Goal: Transaction & Acquisition: Book appointment/travel/reservation

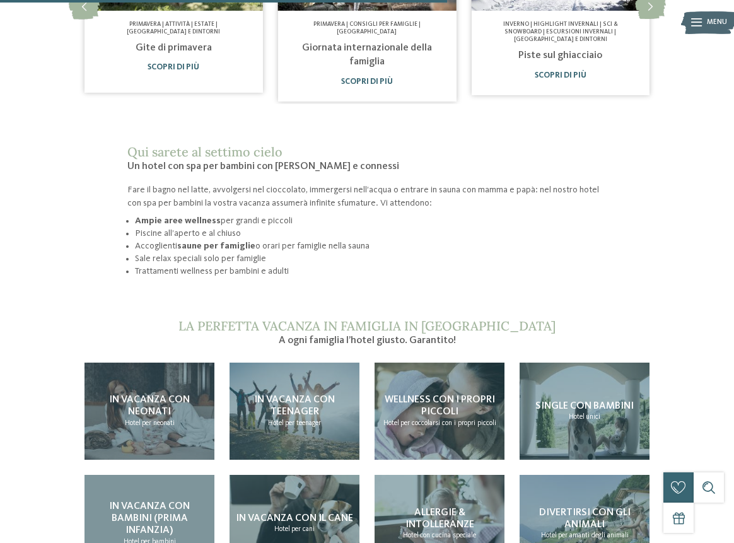
scroll to position [859, 0]
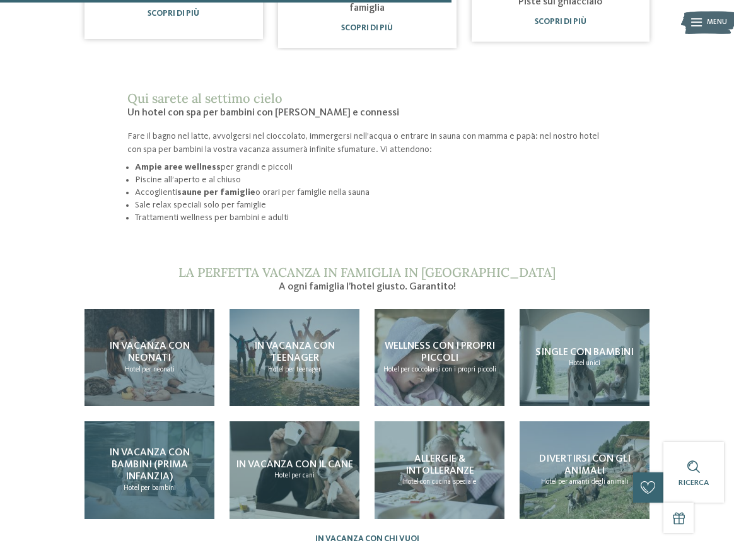
click at [158, 451] on span "In vacanza con bambini (prima infanzia)" at bounding box center [149, 465] width 81 height 34
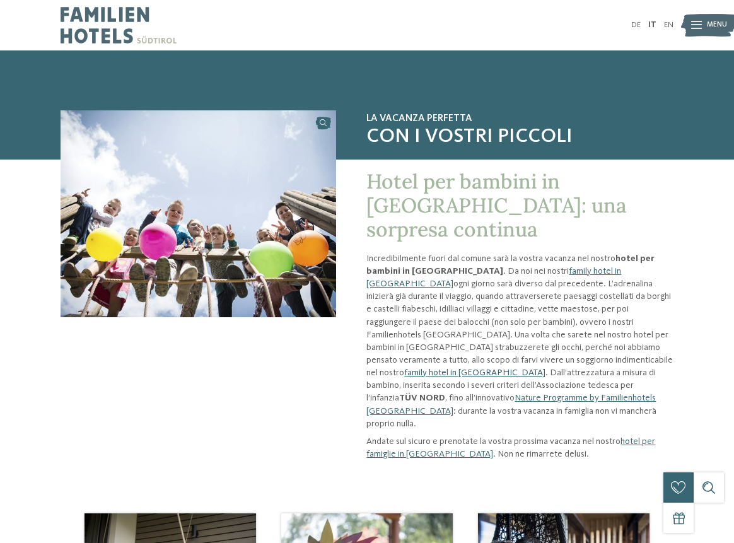
click at [487, 368] on link "family hotel in [GEOGRAPHIC_DATA]" at bounding box center [474, 372] width 141 height 9
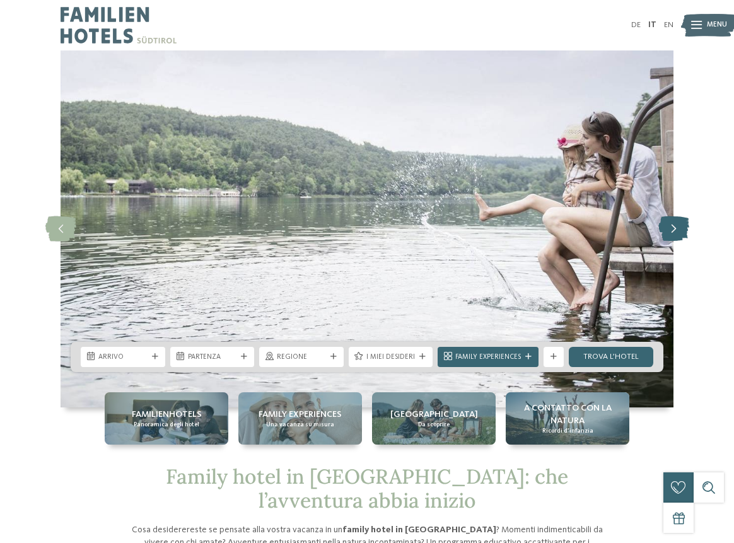
click at [671, 231] on icon at bounding box center [674, 228] width 31 height 25
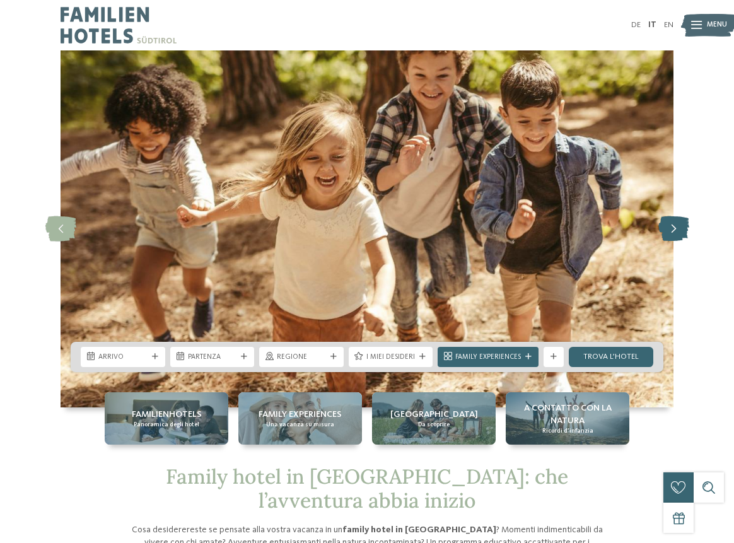
click at [671, 231] on icon at bounding box center [674, 228] width 31 height 25
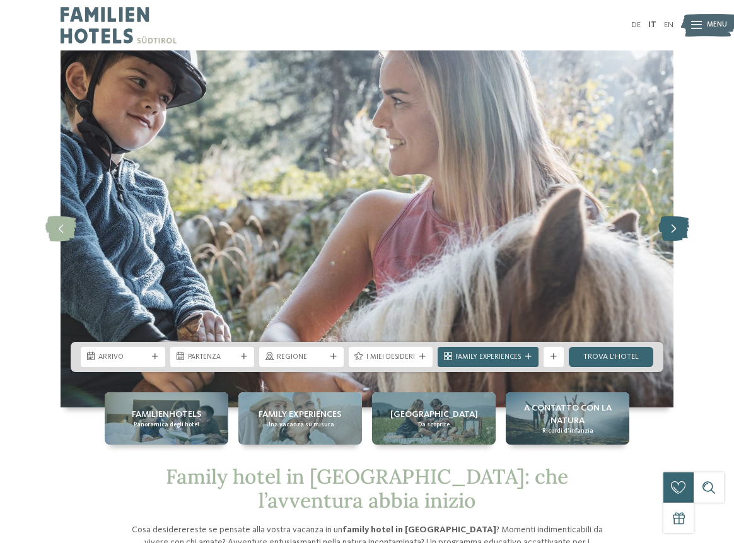
click at [671, 231] on icon at bounding box center [674, 228] width 31 height 25
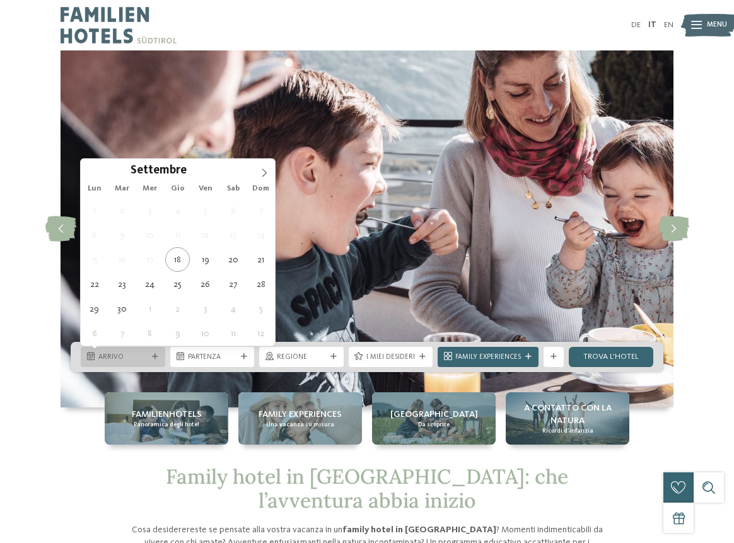
click at [112, 356] on span "Arrivo" at bounding box center [122, 358] width 49 height 10
click at [265, 172] on icon at bounding box center [264, 173] width 4 height 8
type div "[DATE]"
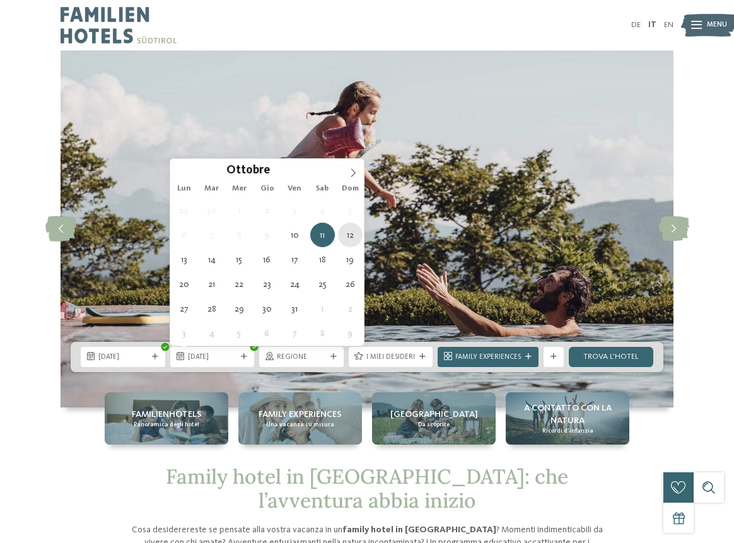
type div "[DATE]"
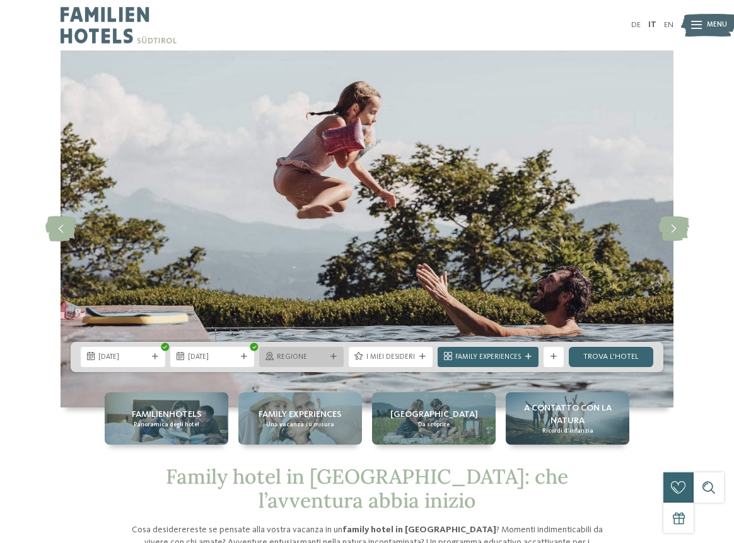
click at [295, 358] on span "Regione" at bounding box center [301, 358] width 49 height 10
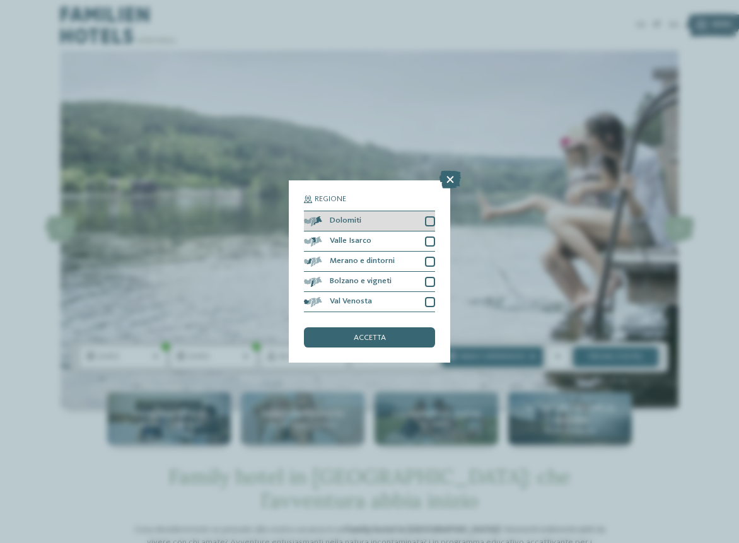
click at [430, 216] on div at bounding box center [430, 221] width 10 height 10
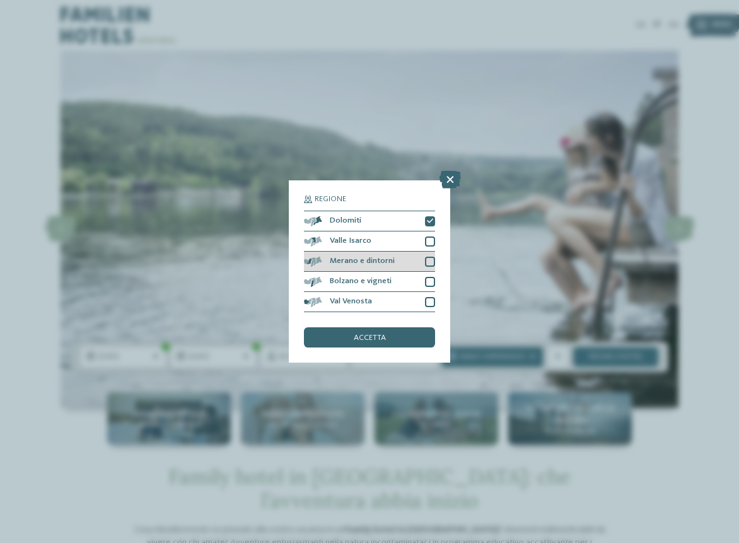
click at [431, 257] on div at bounding box center [430, 262] width 10 height 10
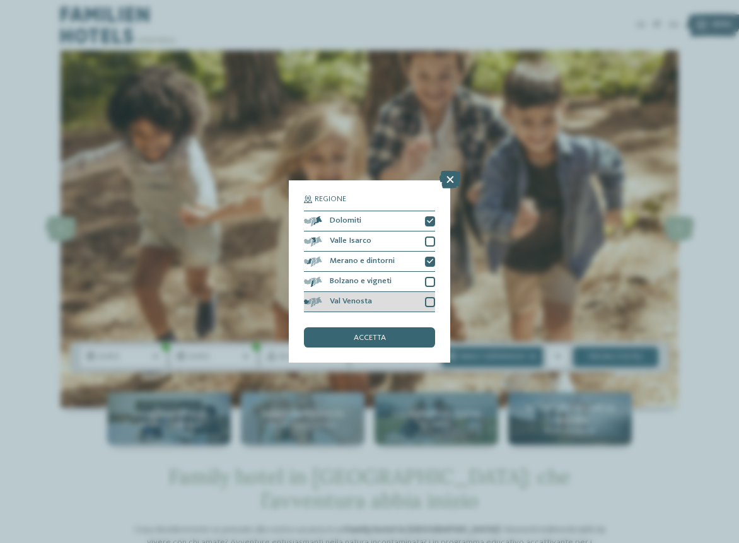
click at [429, 297] on div at bounding box center [430, 302] width 10 height 10
click at [384, 334] on span "accetta" at bounding box center [370, 338] width 32 height 8
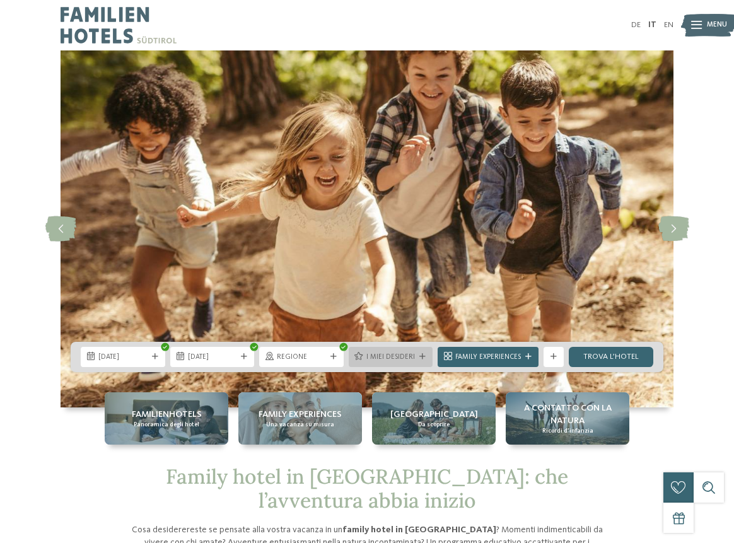
click at [407, 355] on span "I miei desideri" at bounding box center [391, 358] width 49 height 10
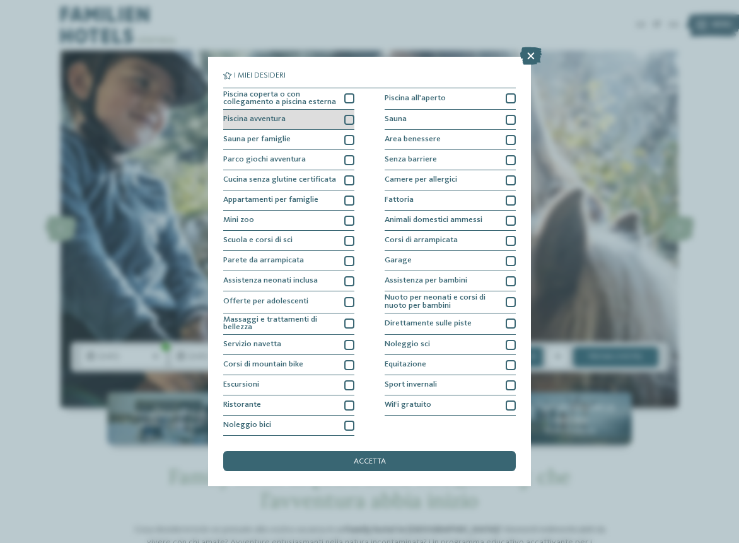
click at [348, 115] on div at bounding box center [349, 120] width 10 height 10
click at [350, 135] on div at bounding box center [349, 140] width 10 height 10
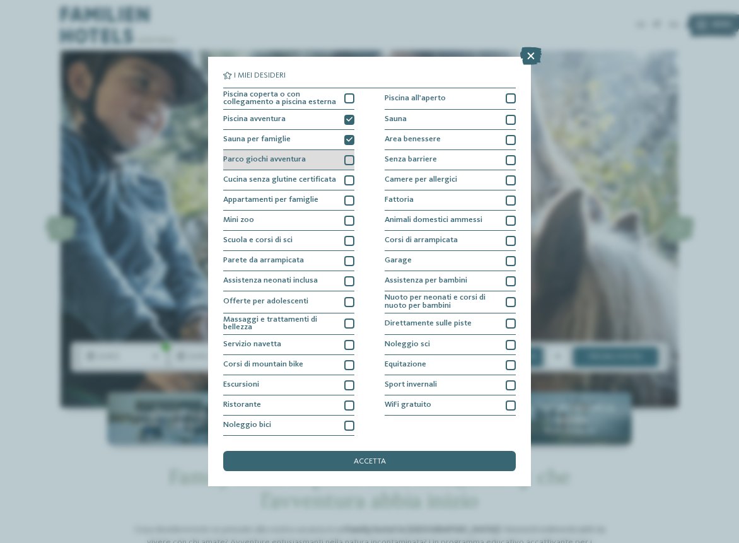
click at [348, 155] on div at bounding box center [349, 160] width 10 height 10
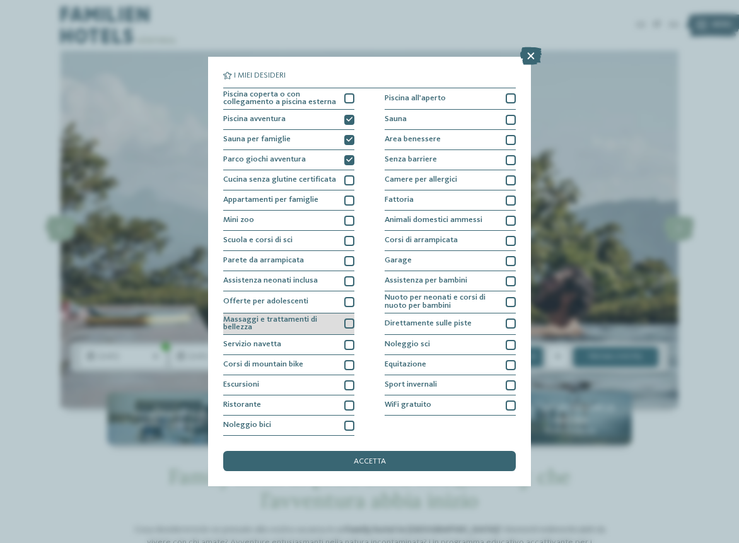
click at [346, 319] on div at bounding box center [349, 324] width 10 height 10
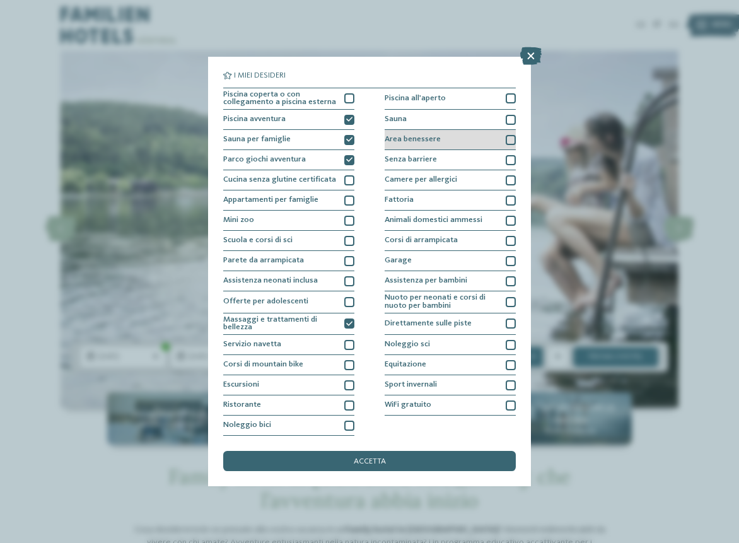
click at [480, 131] on div "Area benessere" at bounding box center [450, 140] width 131 height 20
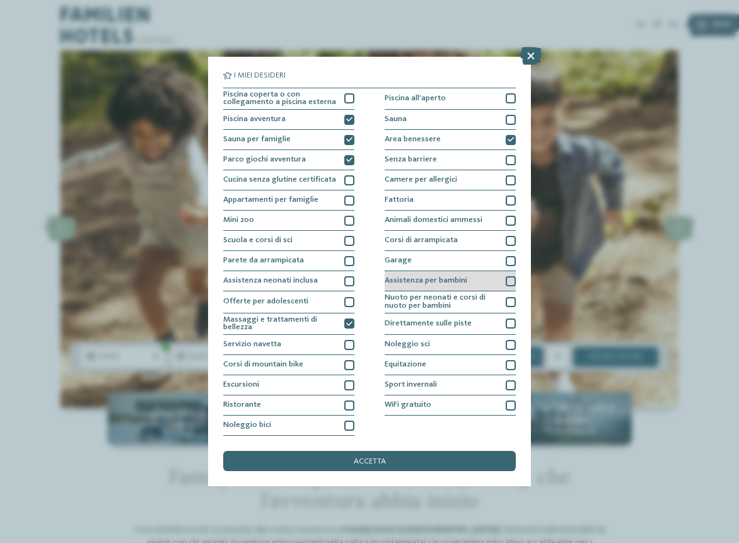
click at [491, 277] on div "Assistenza per bambini" at bounding box center [450, 281] width 131 height 20
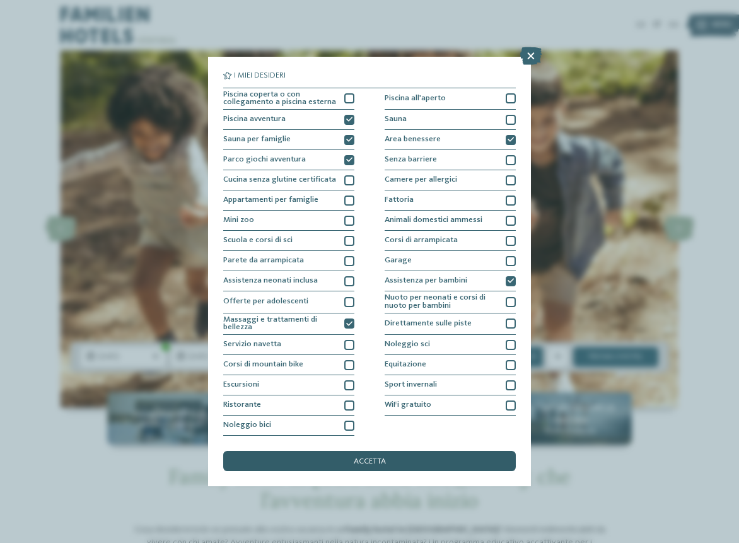
click at [468, 451] on div "accetta" at bounding box center [369, 461] width 293 height 20
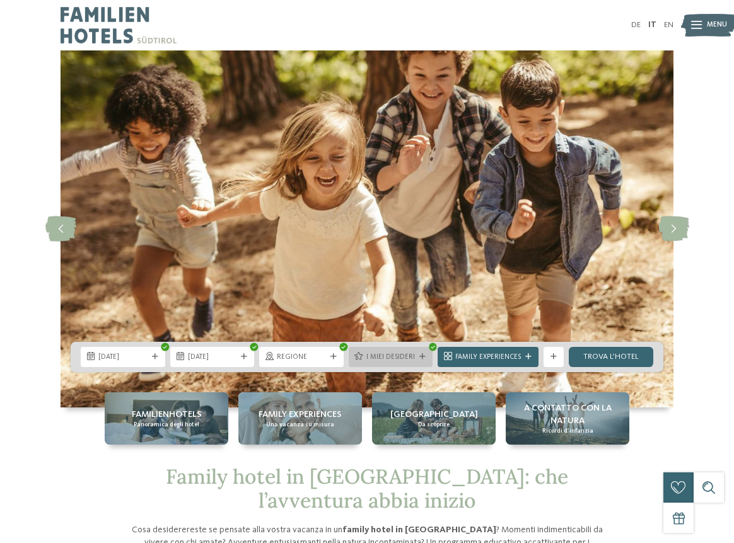
click at [421, 361] on div "I miei desideri" at bounding box center [391, 357] width 85 height 20
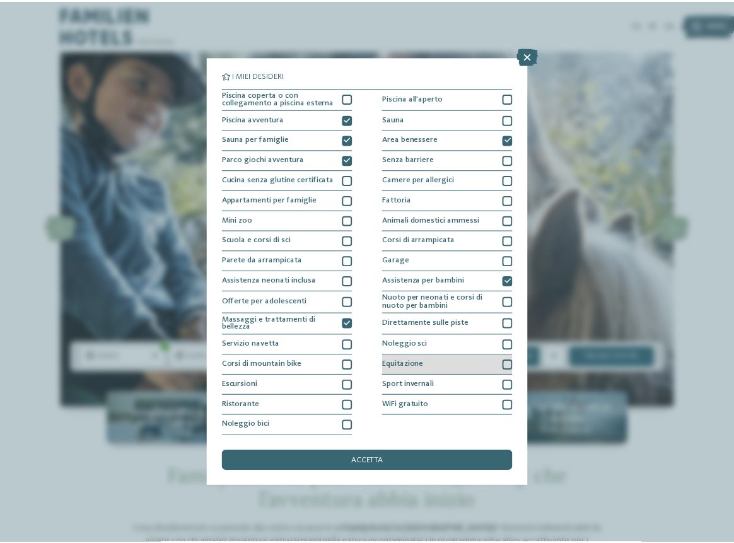
scroll to position [85, 0]
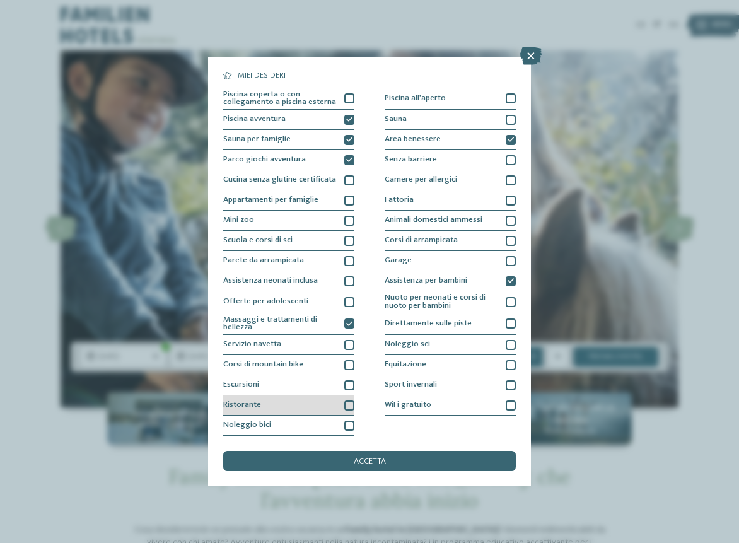
click at [303, 396] on div "Ristorante" at bounding box center [288, 406] width 131 height 20
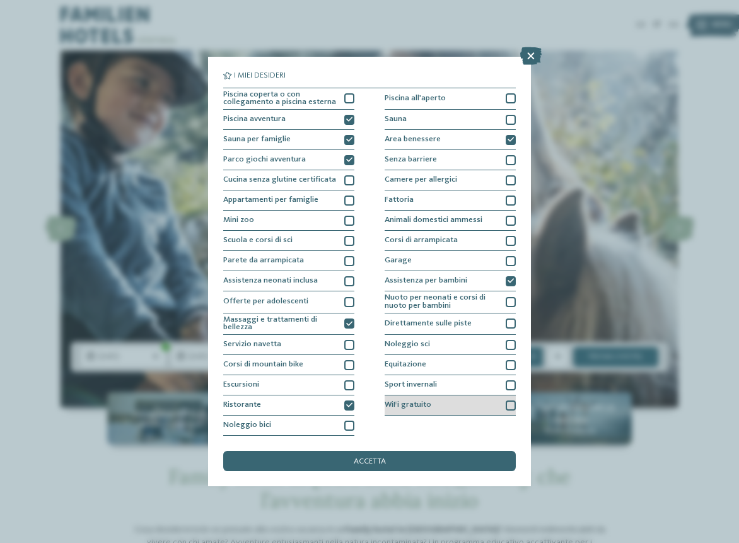
click at [410, 401] on span "WiFi gratuito" at bounding box center [408, 405] width 47 height 8
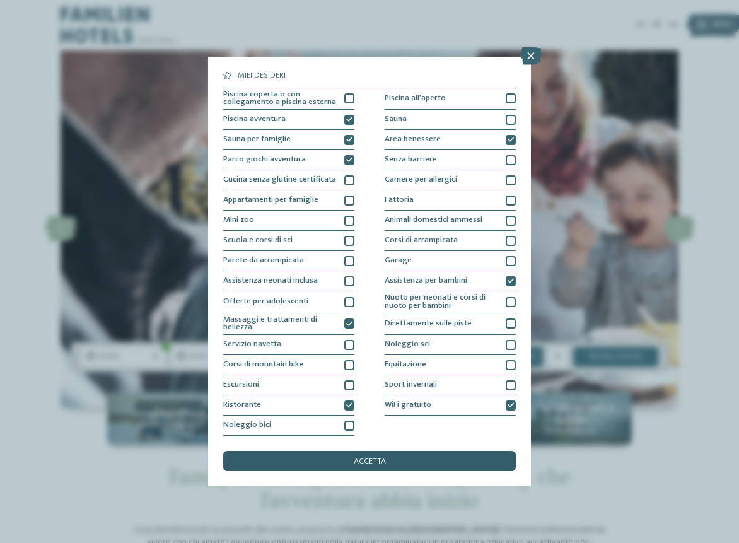
click at [383, 458] on span "accetta" at bounding box center [370, 462] width 32 height 8
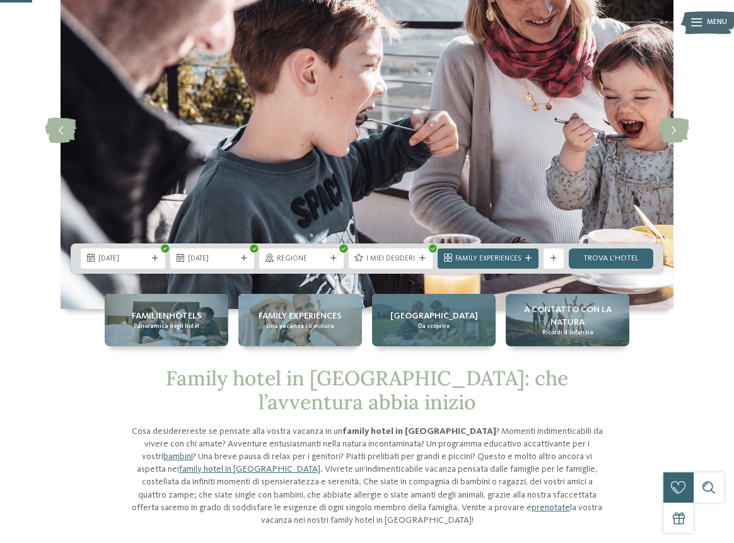
scroll to position [126, 0]
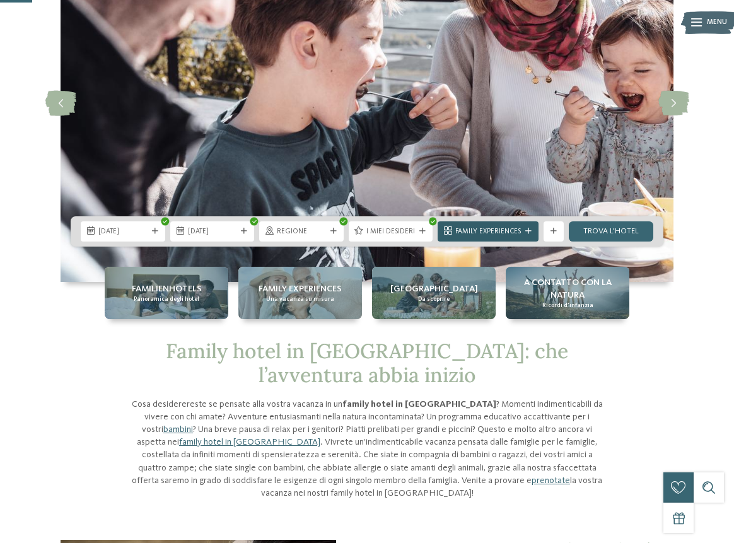
click at [492, 233] on span "Family Experiences" at bounding box center [488, 232] width 66 height 10
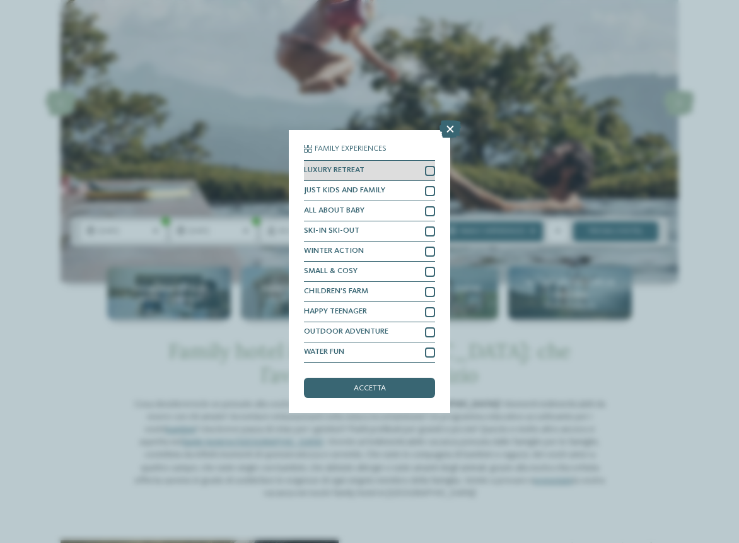
click at [426, 166] on div at bounding box center [430, 171] width 10 height 10
click at [426, 186] on div at bounding box center [430, 191] width 10 height 10
click at [430, 188] on icon at bounding box center [430, 191] width 6 height 6
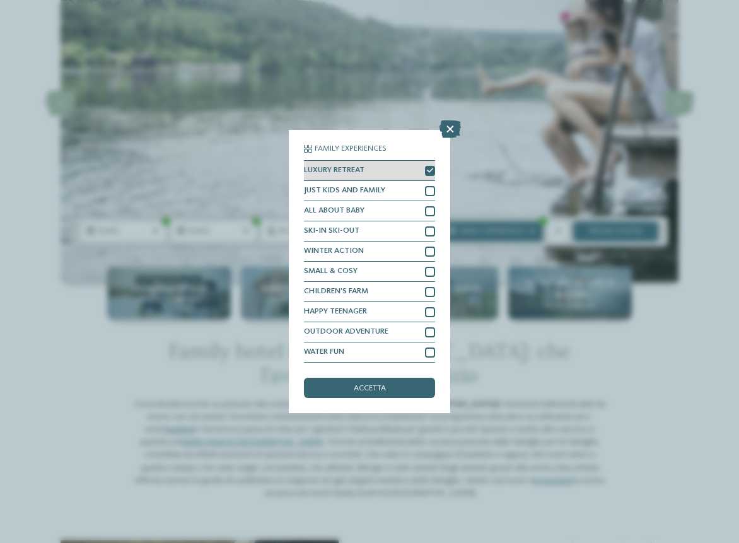
click at [430, 168] on icon at bounding box center [430, 171] width 6 height 6
click at [450, 120] on icon at bounding box center [450, 129] width 21 height 18
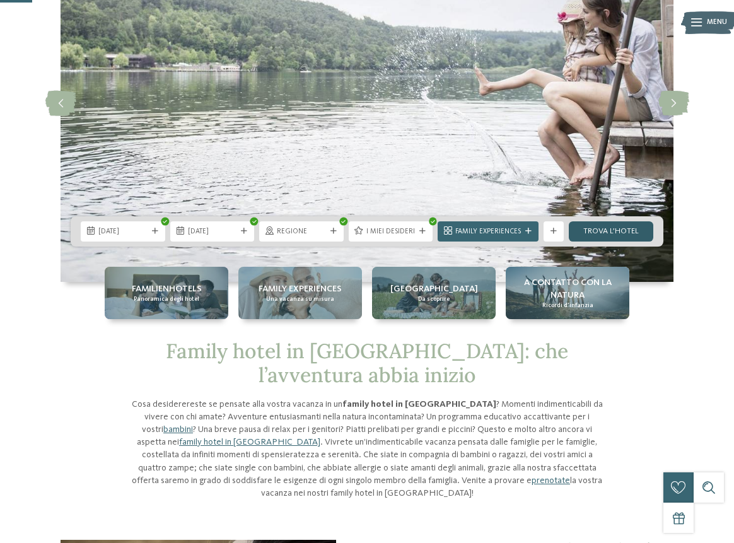
click at [605, 235] on link "trova l’hotel" at bounding box center [611, 231] width 85 height 20
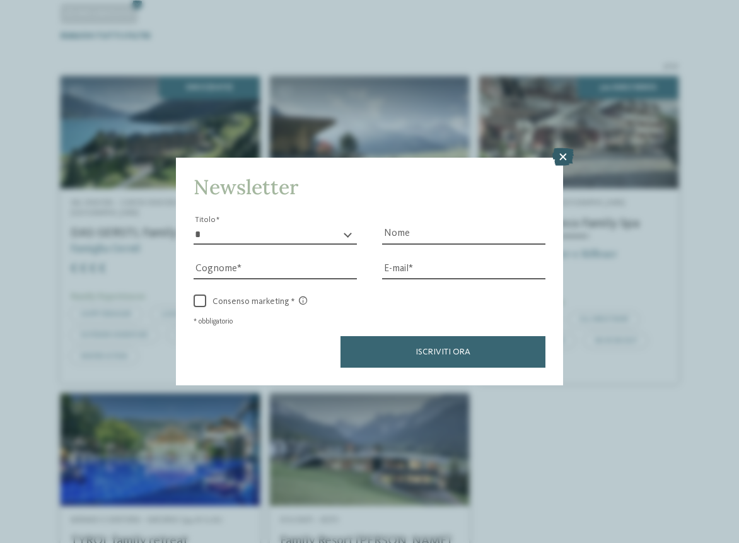
click at [562, 148] on icon at bounding box center [563, 157] width 21 height 18
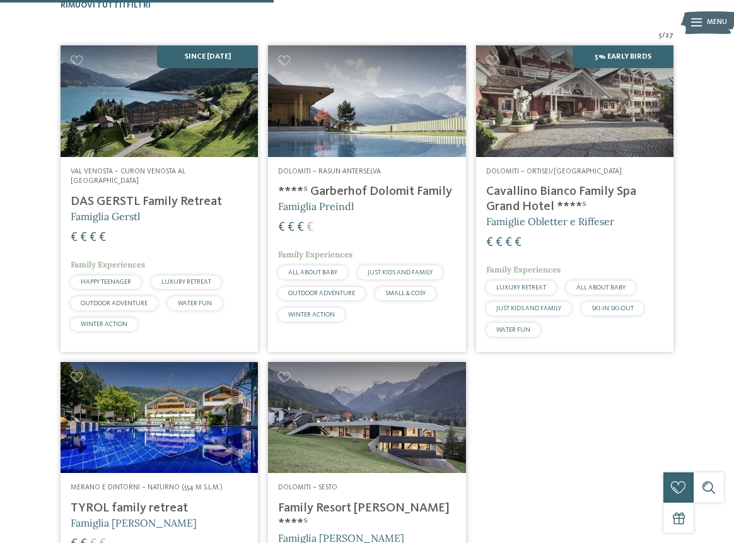
scroll to position [404, 0]
